Goal: Information Seeking & Learning: Learn about a topic

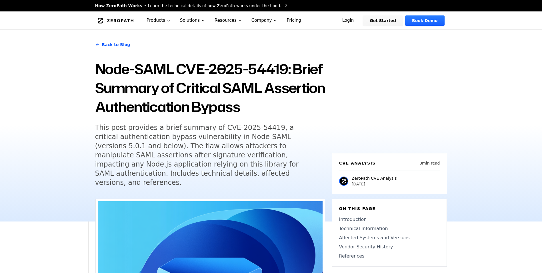
scroll to position [286, 0]
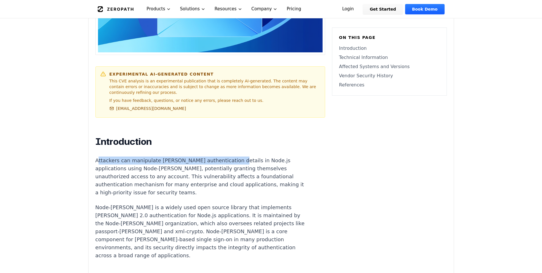
click at [228, 156] on p "Attackers can manipulate [PERSON_NAME] authentication details in Node.js applic…" at bounding box center [201, 176] width 213 height 40
drag, startPoint x: 230, startPoint y: 148, endPoint x: 237, endPoint y: 148, distance: 7.4
click at [237, 156] on p "Attackers can manipulate [PERSON_NAME] authentication details in Node.js applic…" at bounding box center [201, 176] width 213 height 40
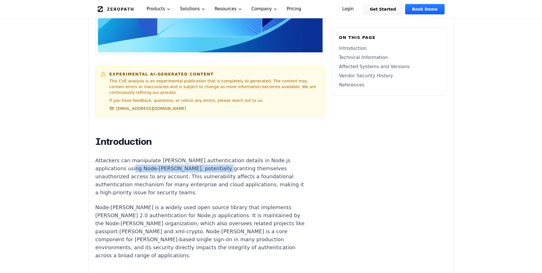
drag, startPoint x: 133, startPoint y: 155, endPoint x: 212, endPoint y: 155, distance: 78.9
click at [212, 156] on p "Attackers can manipulate [PERSON_NAME] authentication details in Node.js applic…" at bounding box center [201, 176] width 213 height 40
drag, startPoint x: 212, startPoint y: 155, endPoint x: 210, endPoint y: 164, distance: 9.6
click at [210, 164] on p "Attackers can manipulate [PERSON_NAME] authentication details in Node.js applic…" at bounding box center [201, 176] width 213 height 40
drag, startPoint x: 177, startPoint y: 153, endPoint x: 241, endPoint y: 153, distance: 64.3
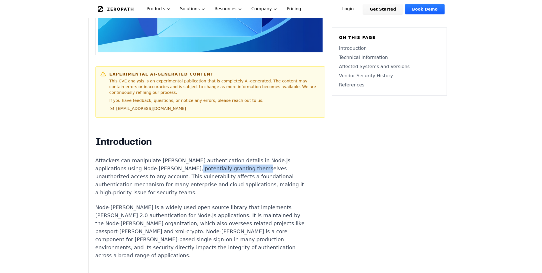
click at [241, 156] on p "Attackers can manipulate [PERSON_NAME] authentication details in Node.js applic…" at bounding box center [201, 176] width 213 height 40
drag, startPoint x: 241, startPoint y: 153, endPoint x: 207, endPoint y: 164, distance: 36.3
click at [207, 164] on p "Attackers can manipulate [PERSON_NAME] authentication details in Node.js applic…" at bounding box center [201, 176] width 213 height 40
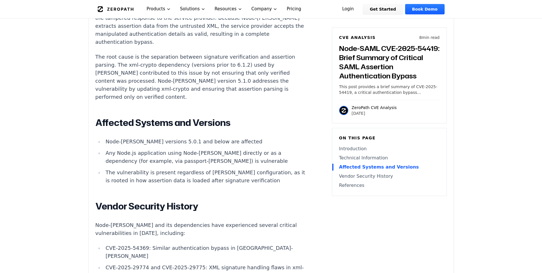
scroll to position [674, 0]
